Goal: Transaction & Acquisition: Purchase product/service

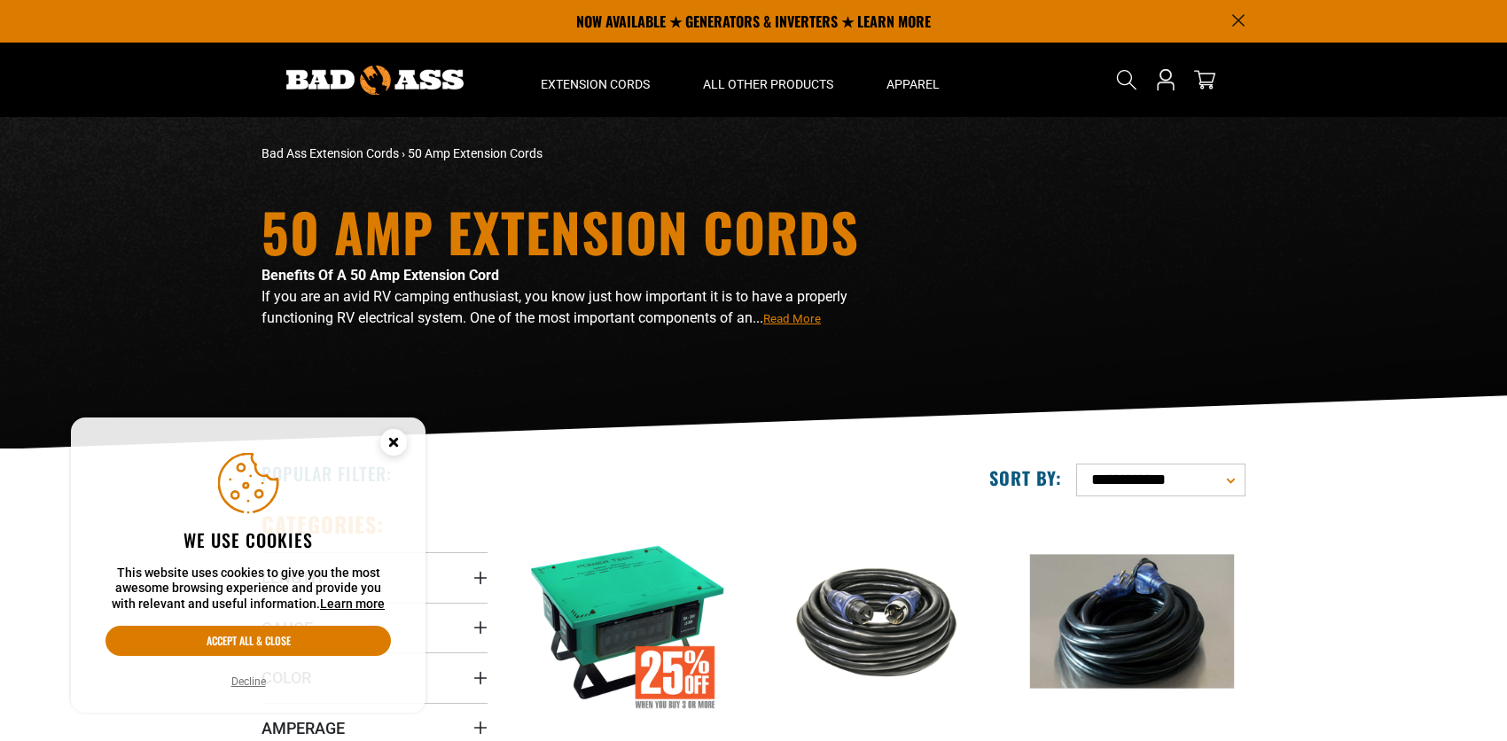
click at [391, 431] on circle "Cookie Consent" at bounding box center [393, 442] width 27 height 27
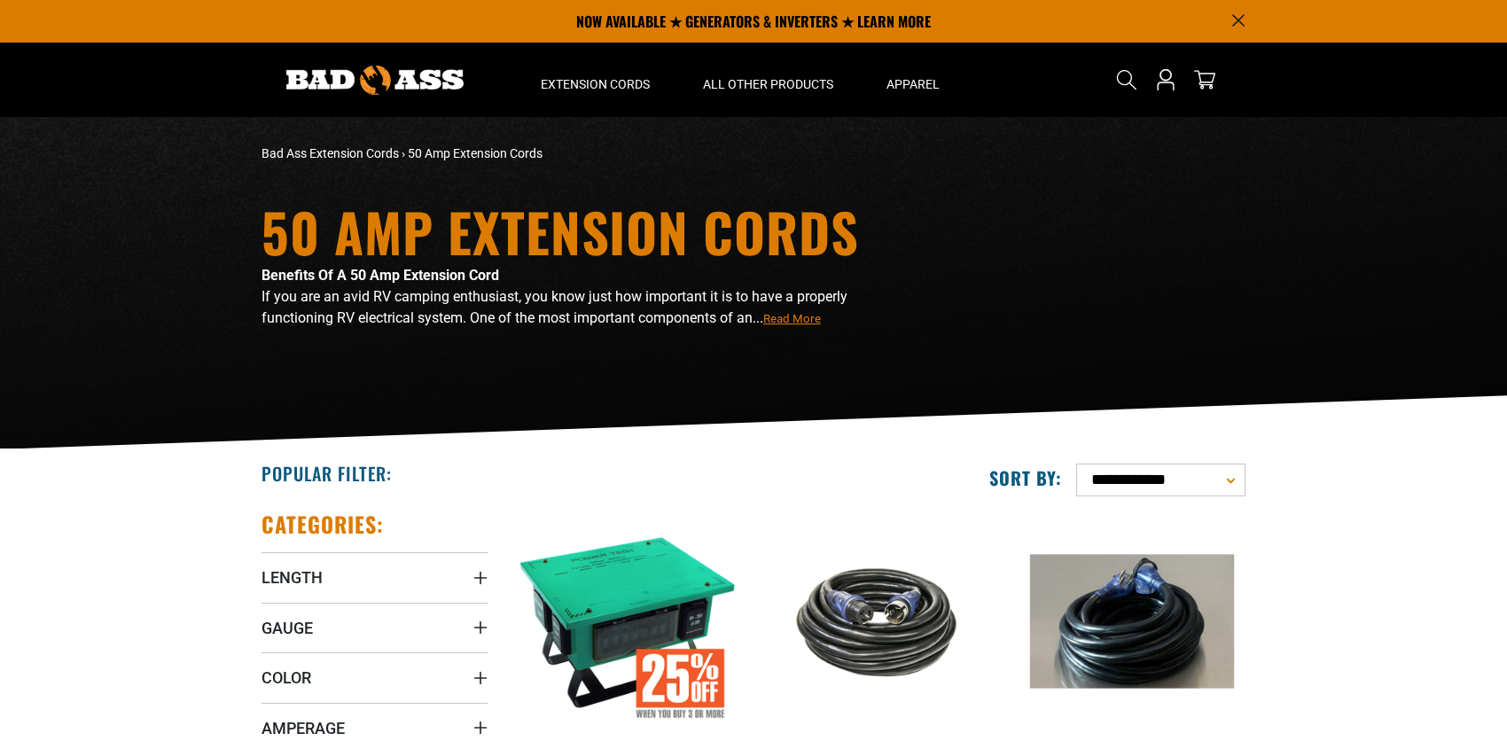
scroll to position [177, 0]
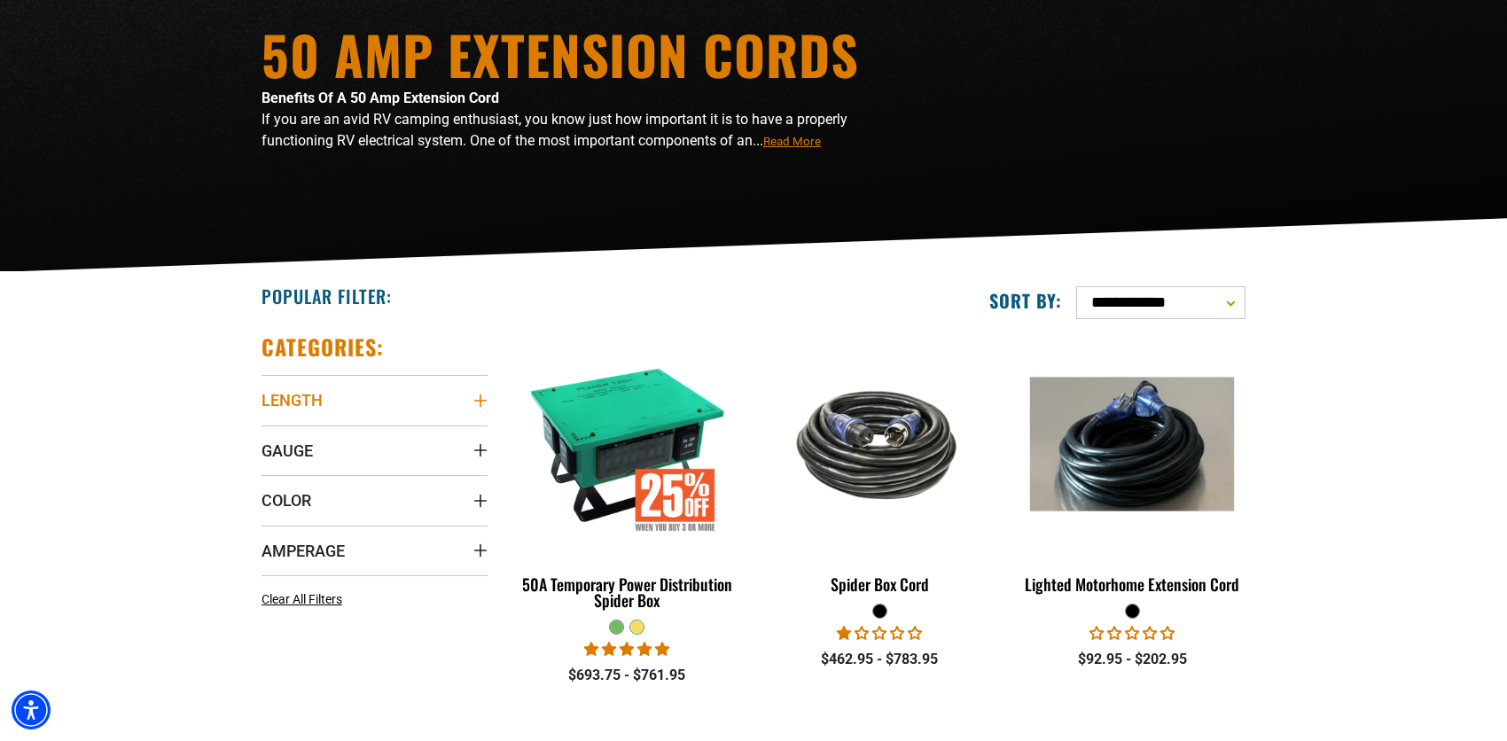
click at [479, 395] on icon "Length" at bounding box center [480, 400] width 12 height 12
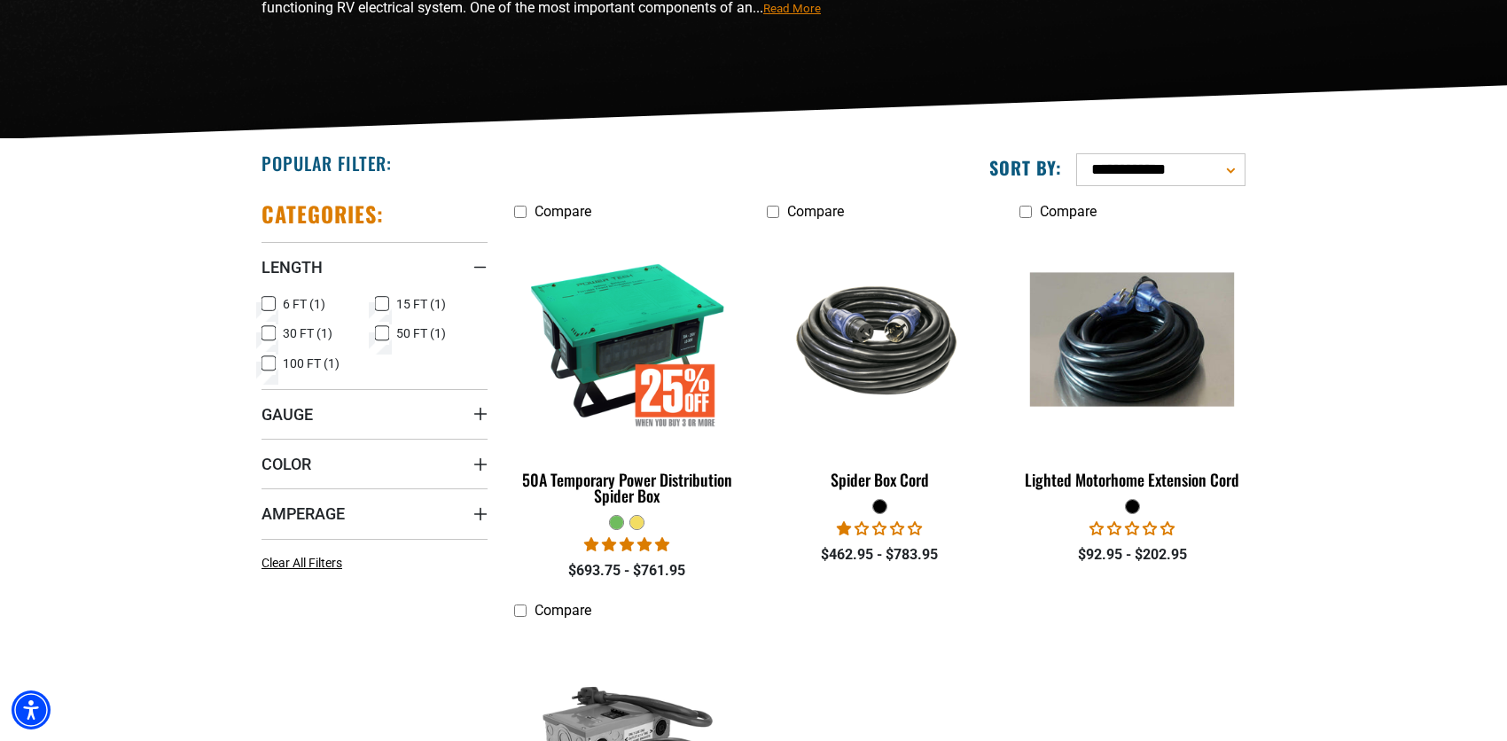
scroll to position [354, 0]
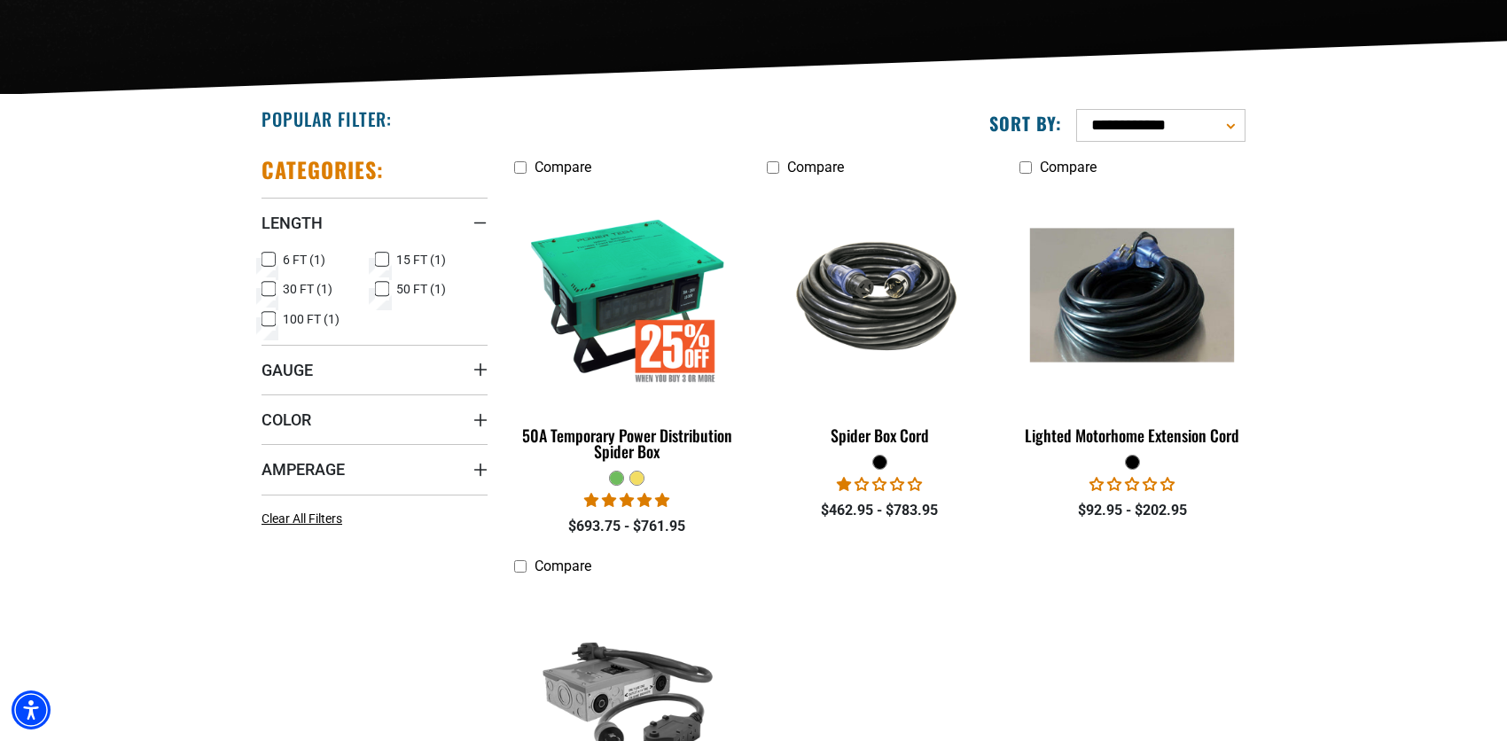
click at [271, 314] on icon at bounding box center [268, 319] width 14 height 23
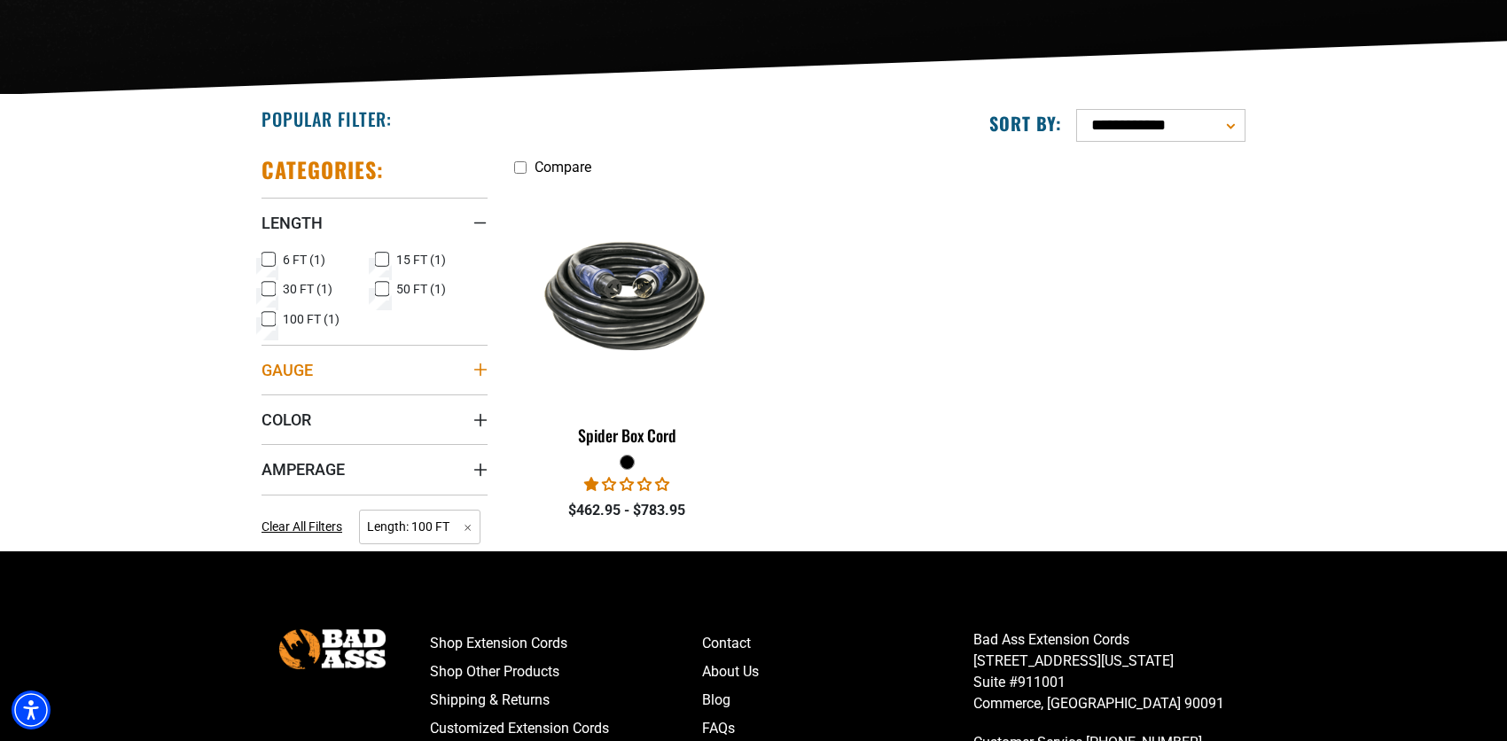
click at [481, 359] on summary "Gauge" at bounding box center [374, 370] width 226 height 50
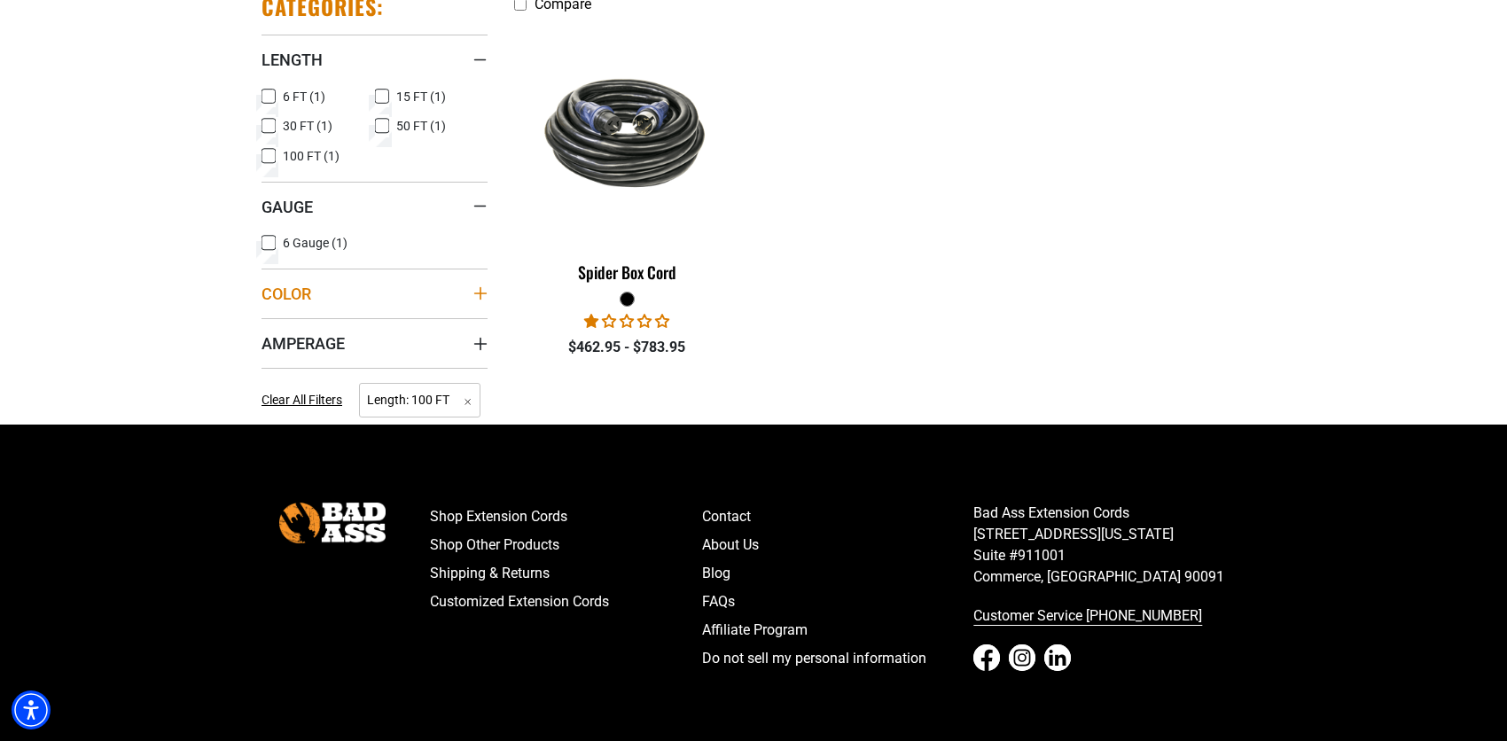
scroll to position [532, 0]
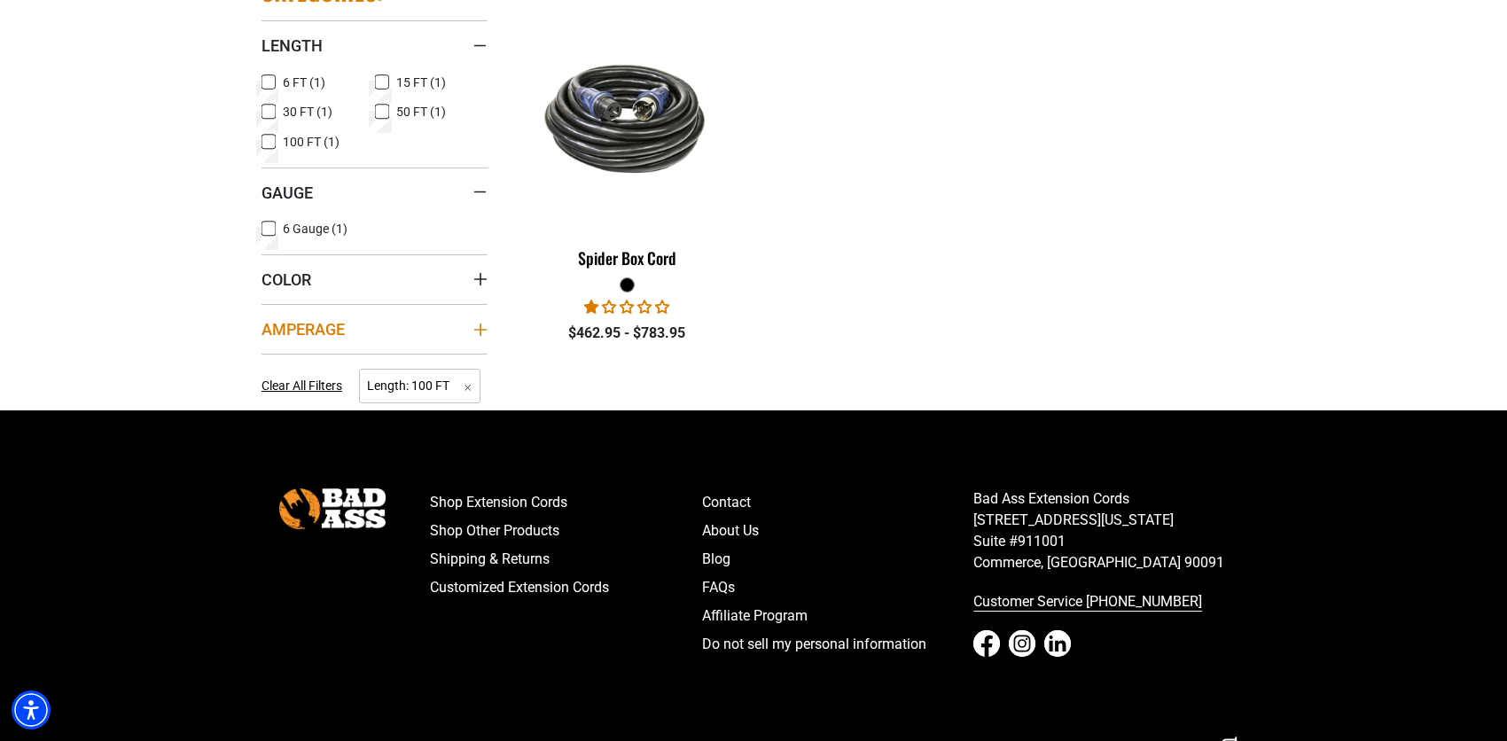
click at [471, 324] on summary "Amperage" at bounding box center [374, 329] width 226 height 50
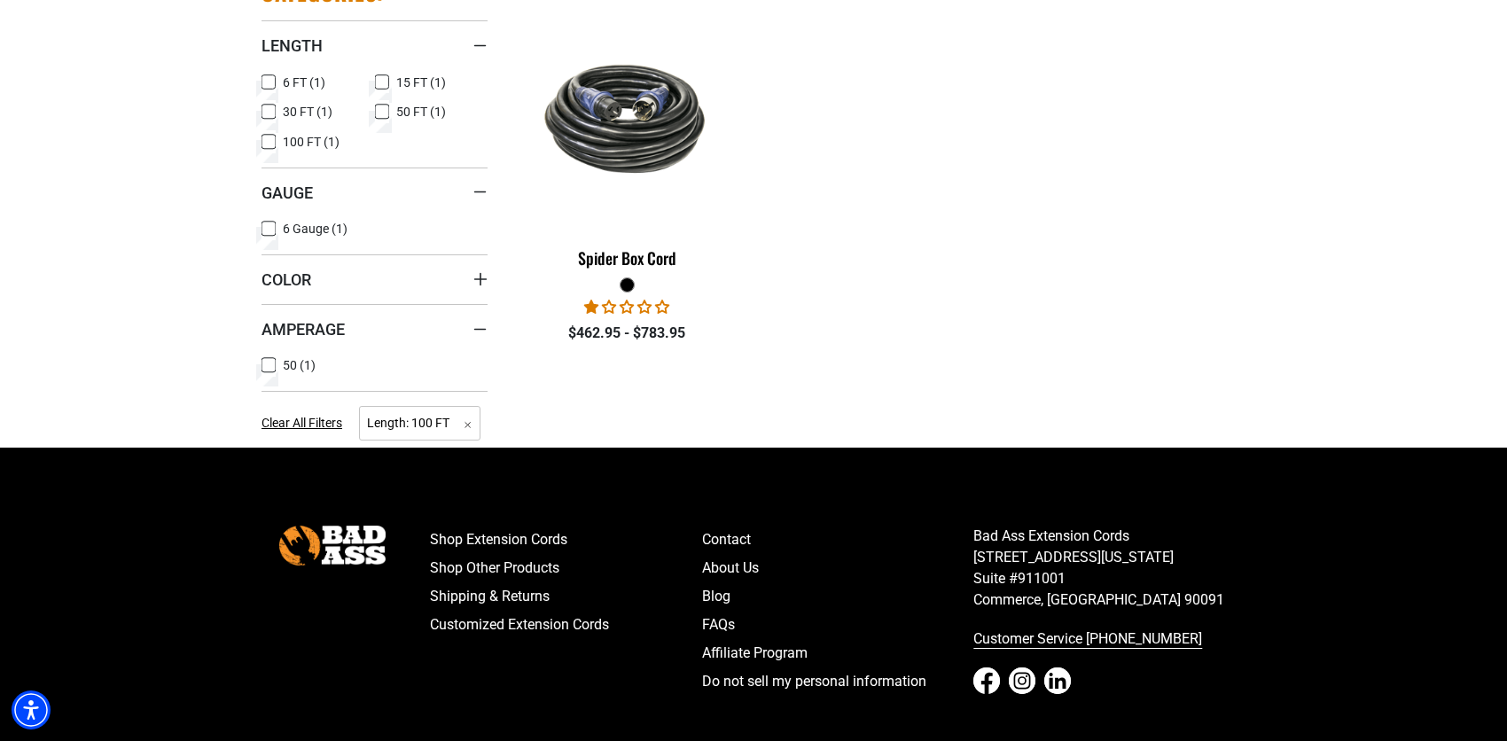
click at [265, 362] on icon at bounding box center [268, 365] width 14 height 23
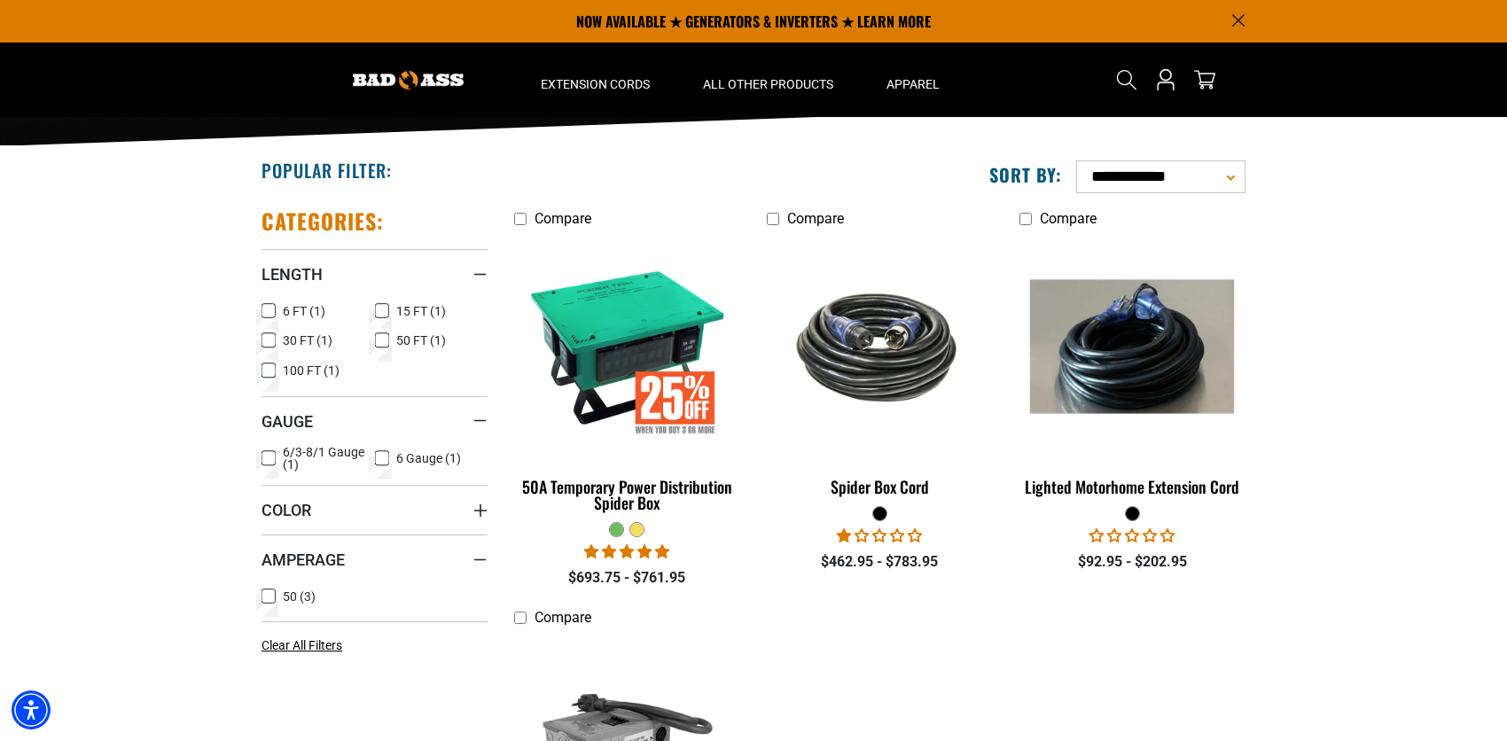
scroll to position [266, 0]
